Goal: Book appointment/travel/reservation

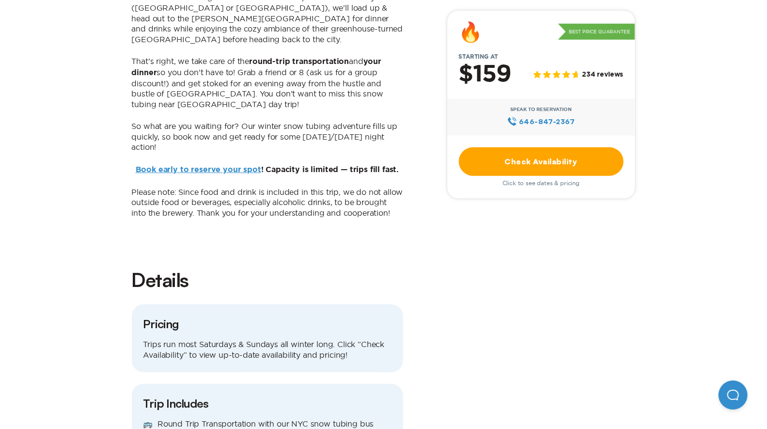
scroll to position [1017, 0]
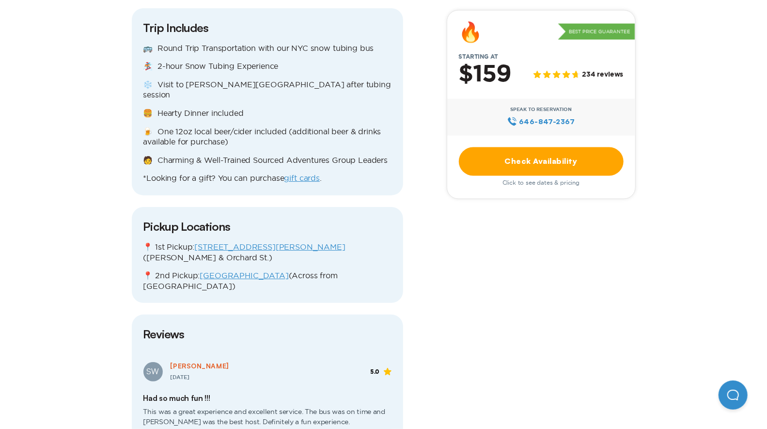
click at [557, 161] on link "Check Availability" at bounding box center [541, 161] width 165 height 29
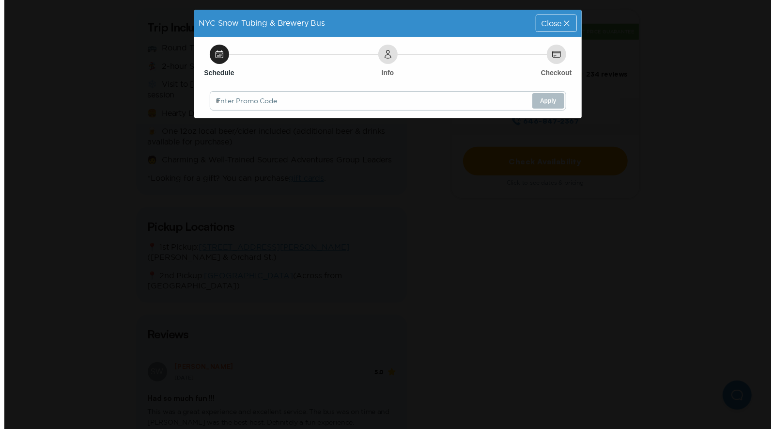
scroll to position [0, 0]
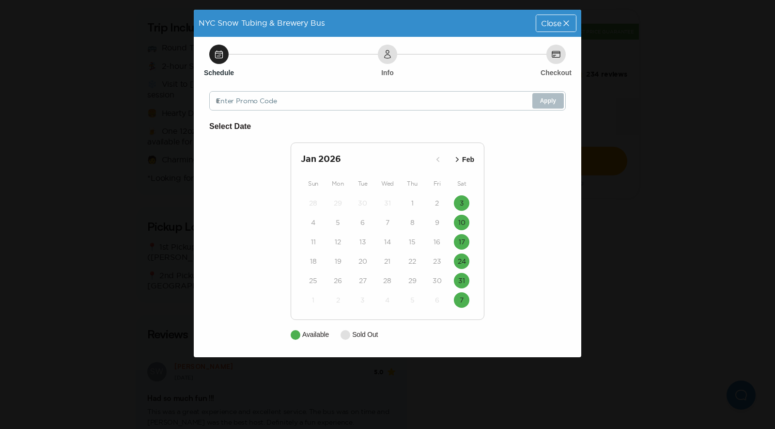
click at [458, 157] on icon "button" at bounding box center [458, 160] width 10 height 10
click at [451, 156] on icon "button" at bounding box center [450, 160] width 10 height 10
click at [451, 156] on button "Mar" at bounding box center [464, 160] width 28 height 16
click at [448, 158] on icon "button" at bounding box center [450, 160] width 10 height 10
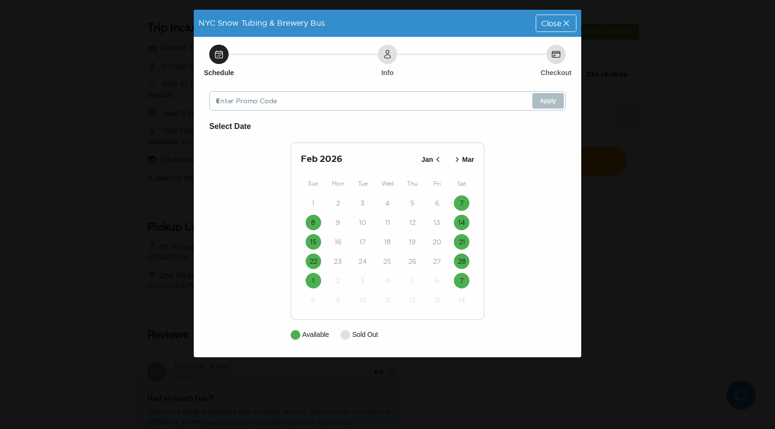
drag, startPoint x: 364, startPoint y: 123, endPoint x: 508, endPoint y: 97, distance: 146.2
click at [508, 97] on div "Schedule Info Checkout Enter Promo Code Apply Select Date [DATE] [PERSON_NAME] …" at bounding box center [388, 197] width 388 height 320
click at [559, 24] on span "Close" at bounding box center [551, 23] width 20 height 8
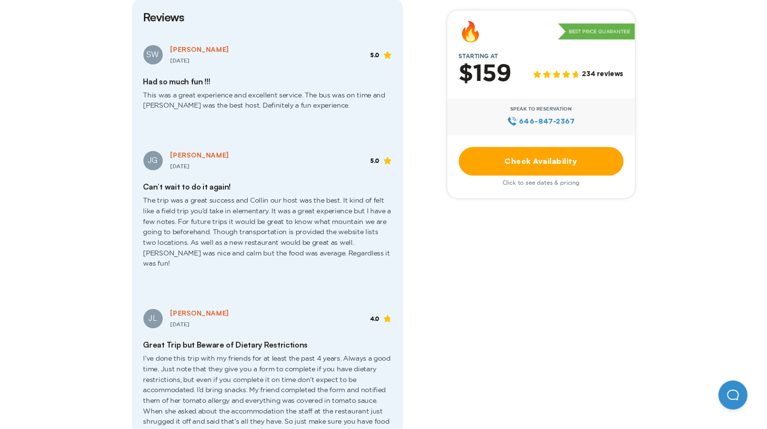
scroll to position [958, 0]
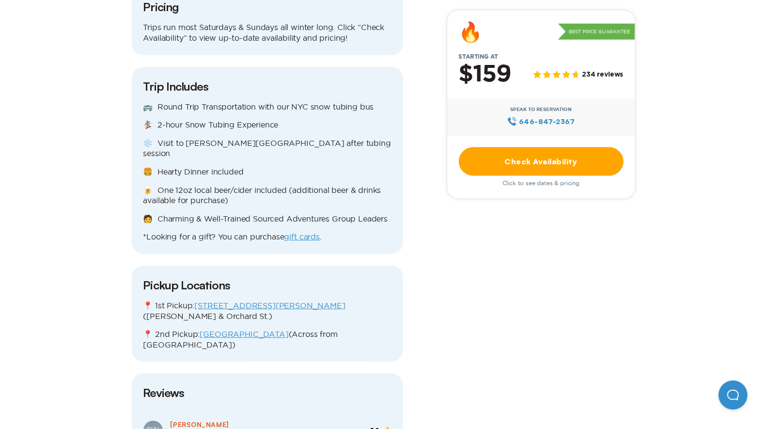
click at [190, 117] on div "🚌 Round Trip Transportation with our NYC snow tubing bus 🏂 2-hour Snow Tubing E…" at bounding box center [267, 172] width 248 height 141
drag, startPoint x: 187, startPoint y: 124, endPoint x: 300, endPoint y: 126, distance: 113.4
click at [300, 138] on p "❄️ Visit to [PERSON_NAME][GEOGRAPHIC_DATA] after tubing session" at bounding box center [267, 148] width 248 height 21
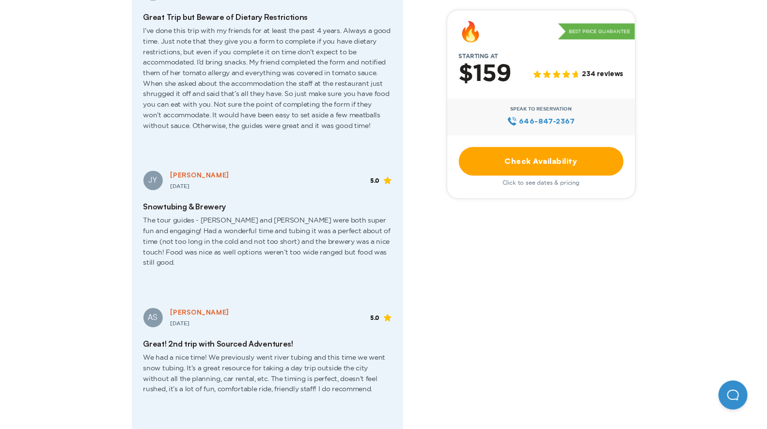
scroll to position [1662, 0]
